Goal: Obtain resource: Obtain resource

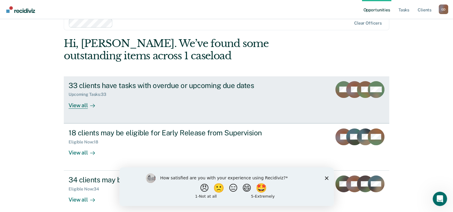
scroll to position [18, 0]
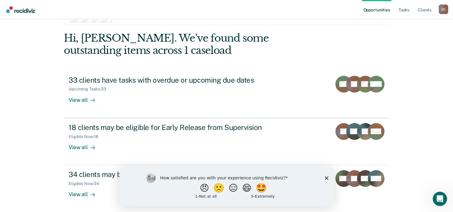
click at [324, 179] on icon "Close survey" at bounding box center [326, 178] width 4 height 4
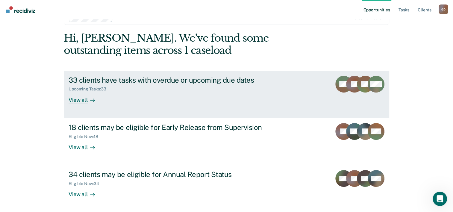
click at [85, 98] on div "View all" at bounding box center [86, 98] width 34 height 12
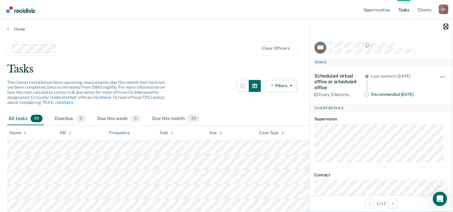
click at [445, 26] on icon "button" at bounding box center [446, 27] width 4 height 4
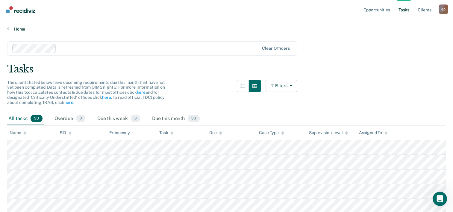
click at [18, 30] on link "Home" at bounding box center [226, 28] width 439 height 5
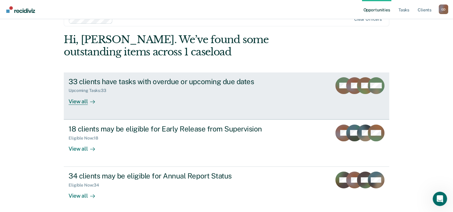
scroll to position [30, 0]
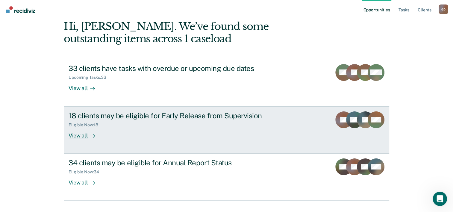
click at [75, 136] on div "View all" at bounding box center [86, 133] width 34 height 12
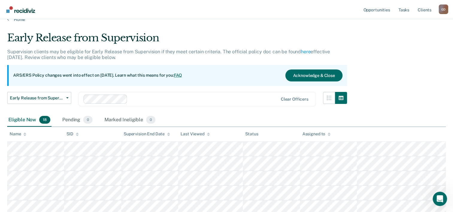
scroll to position [6, 0]
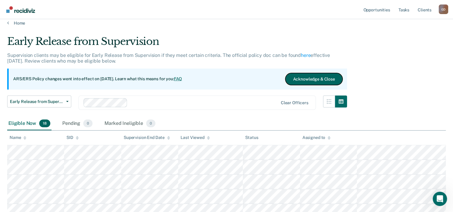
click at [331, 79] on button "Acknowledge & Close" at bounding box center [313, 79] width 57 height 12
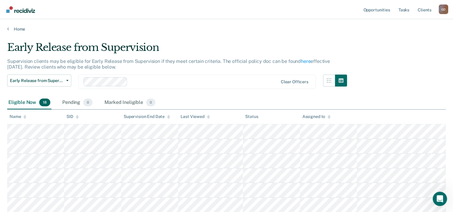
scroll to position [0, 0]
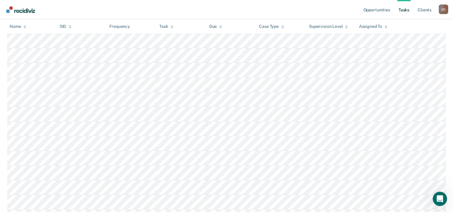
scroll to position [210, 0]
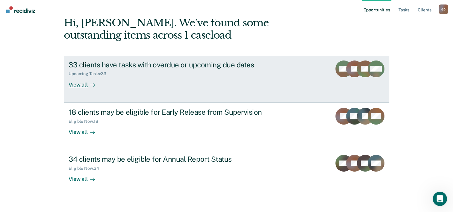
scroll to position [42, 0]
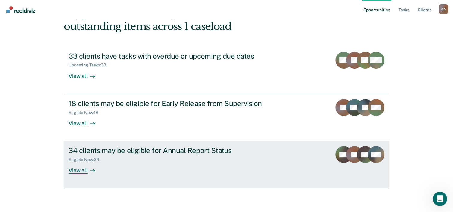
click at [81, 169] on div "View all" at bounding box center [86, 168] width 34 height 12
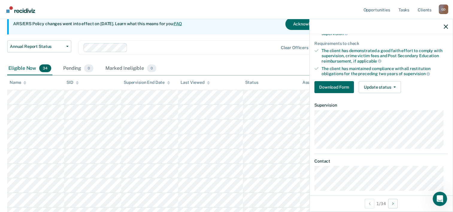
scroll to position [75, 0]
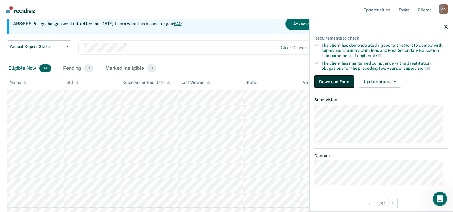
click at [327, 78] on button "Download Form" at bounding box center [334, 82] width 40 height 12
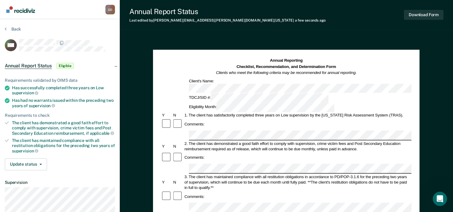
click at [214, 174] on div "3. The client has maintained compliance with all restitution obligations in acc…" at bounding box center [297, 182] width 228 height 16
click at [419, 15] on button "Download Form" at bounding box center [424, 15] width 40 height 10
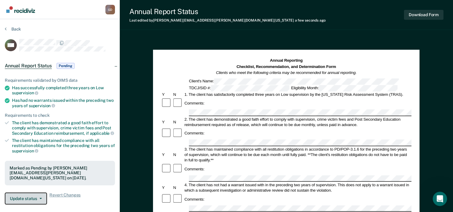
click at [41, 198] on button "Update status" at bounding box center [26, 198] width 42 height 12
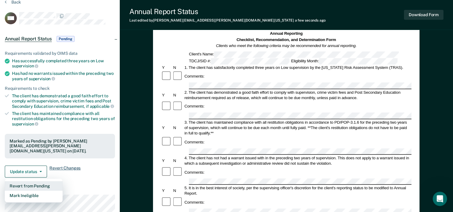
scroll to position [63, 0]
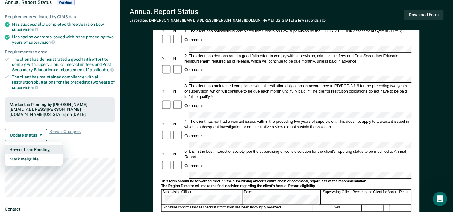
click at [40, 148] on button "Revert from Pending" at bounding box center [34, 150] width 58 height 10
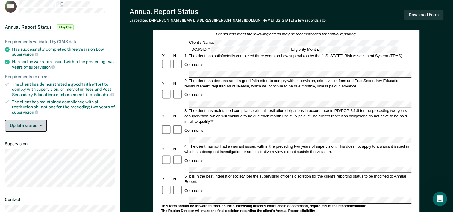
scroll to position [0, 0]
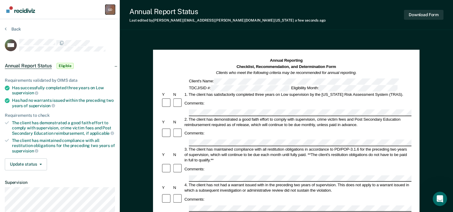
click at [113, 10] on div "G D" at bounding box center [110, 10] width 10 height 10
click at [143, 26] on div "Annual Report Status Last edited by [PERSON_NAME][EMAIL_ADDRESS][PERSON_NAME][D…" at bounding box center [286, 15] width 333 height 30
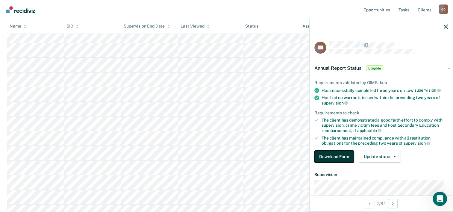
click at [341, 156] on button "Download Form" at bounding box center [334, 157] width 40 height 12
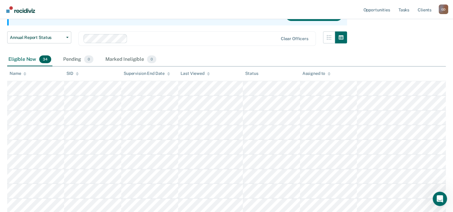
scroll to position [61, 0]
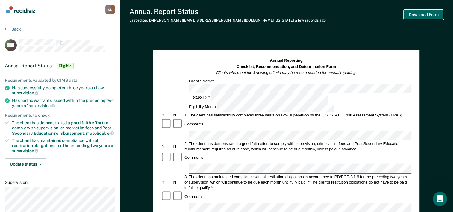
click at [431, 17] on button "Download Form" at bounding box center [424, 15] width 40 height 10
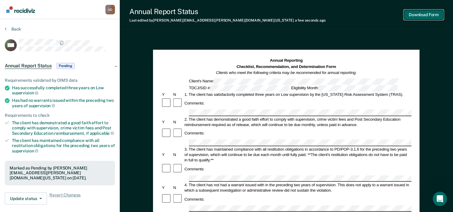
click at [428, 15] on button "Download Form" at bounding box center [424, 15] width 40 height 10
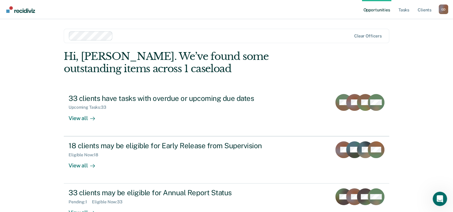
scroll to position [42, 0]
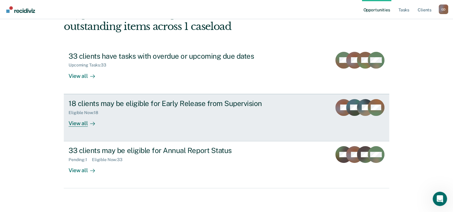
click at [73, 122] on div "View all" at bounding box center [86, 121] width 34 height 12
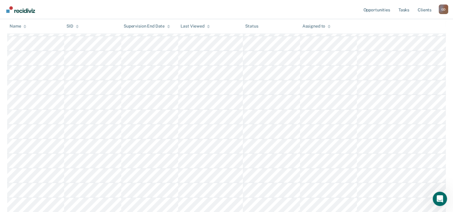
scroll to position [69, 0]
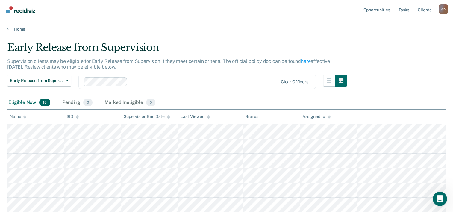
scroll to position [69, 0]
